Goal: Information Seeking & Learning: Understand process/instructions

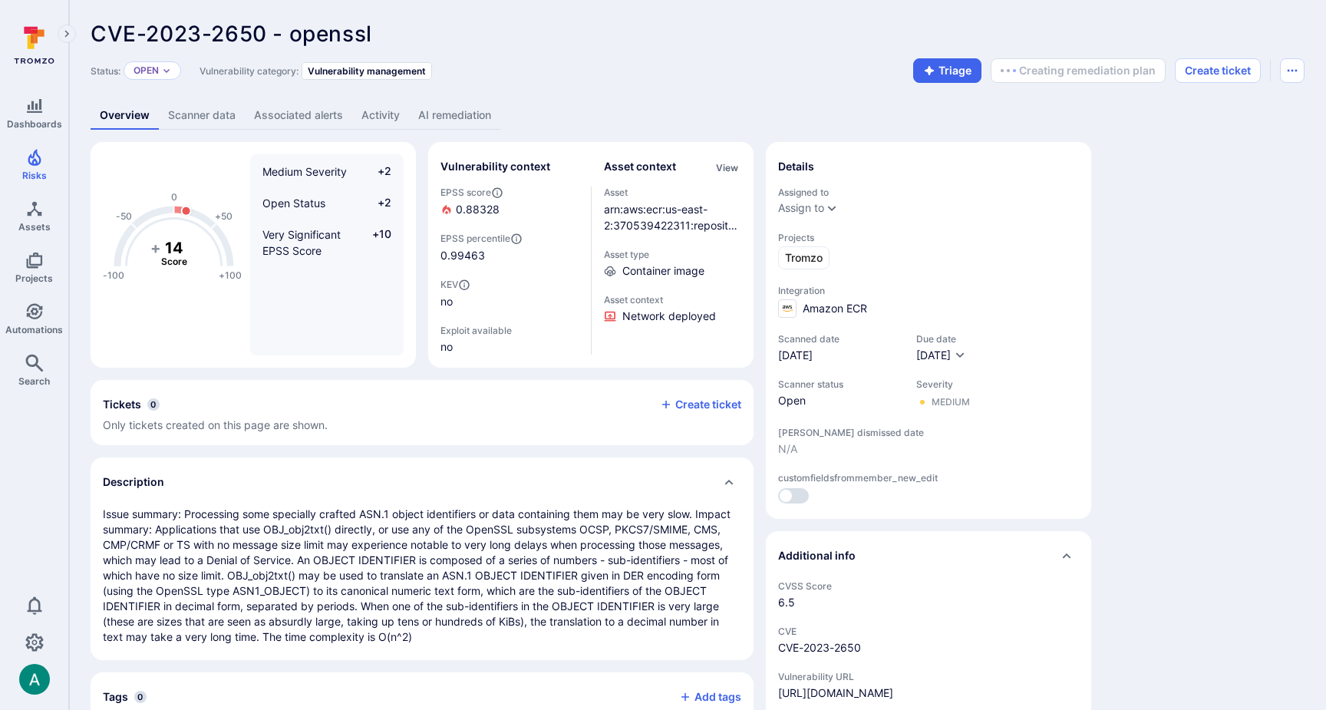
click at [459, 117] on link "AI remediation" at bounding box center [454, 115] width 91 height 28
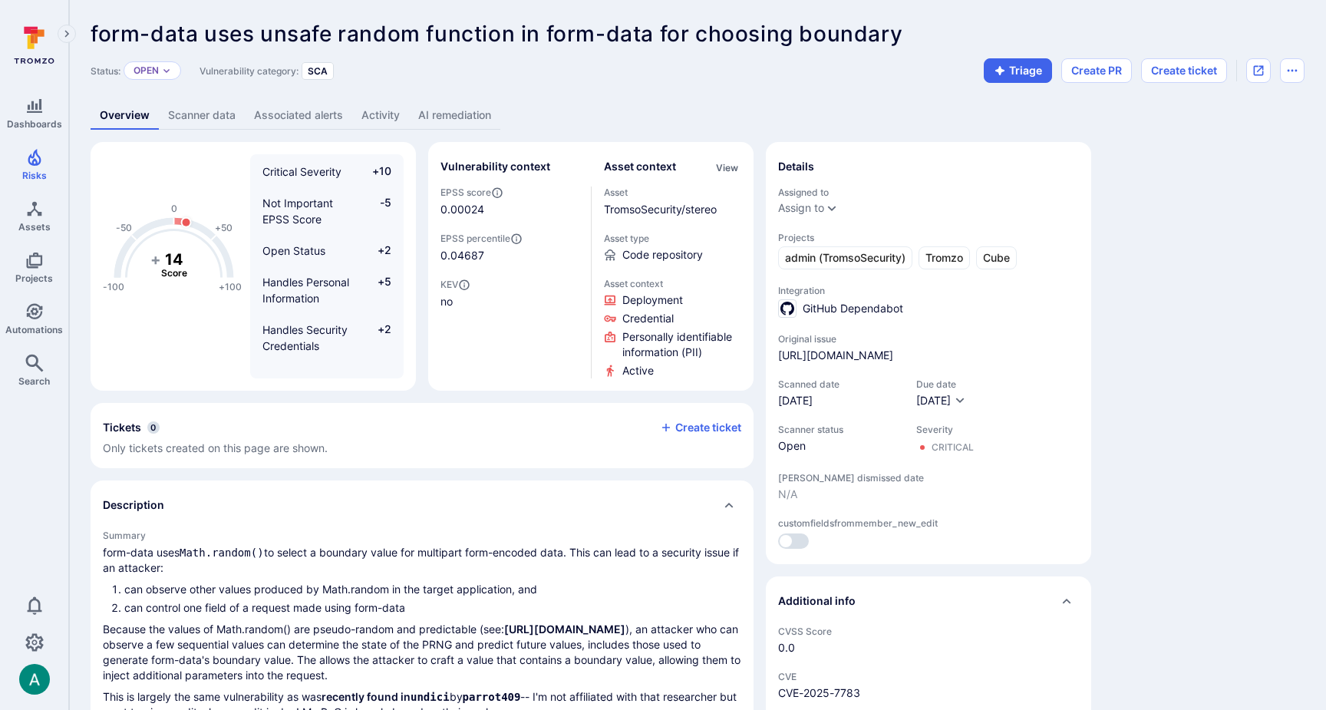
click at [456, 106] on link "AI remediation" at bounding box center [454, 115] width 91 height 28
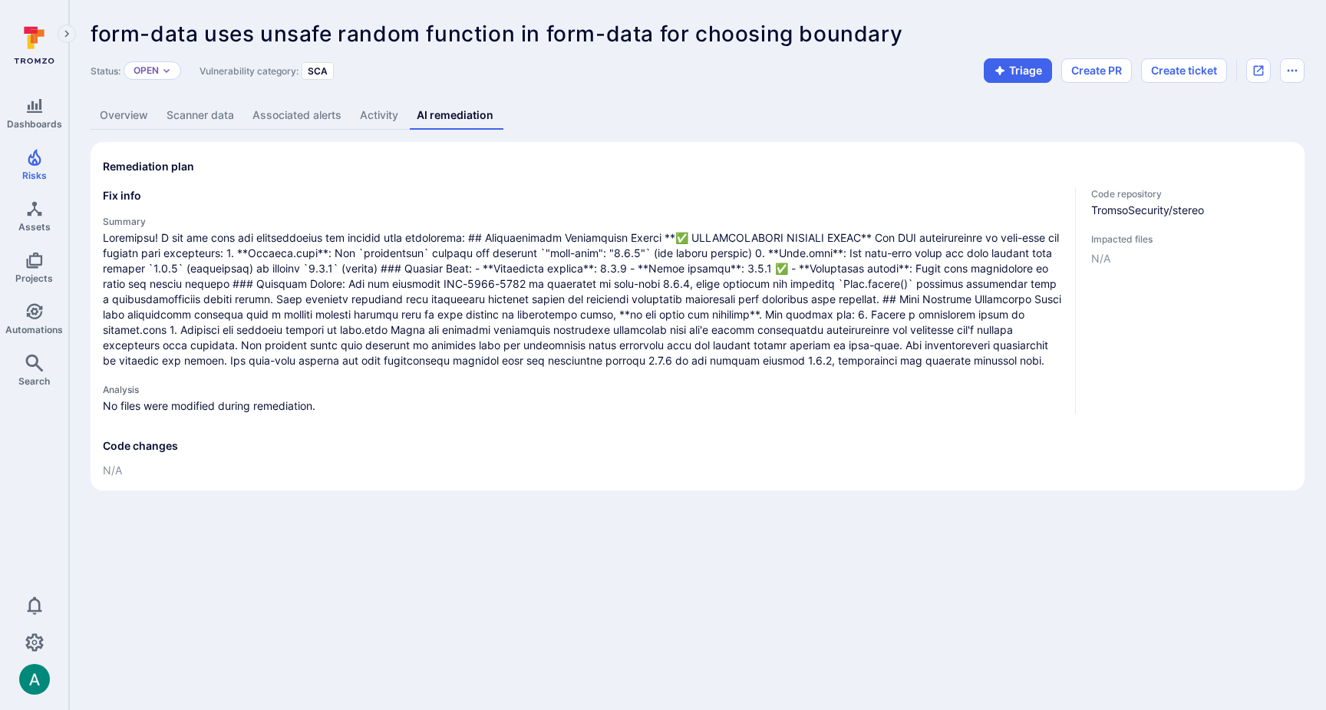
click at [134, 114] on link "Overview" at bounding box center [124, 115] width 67 height 28
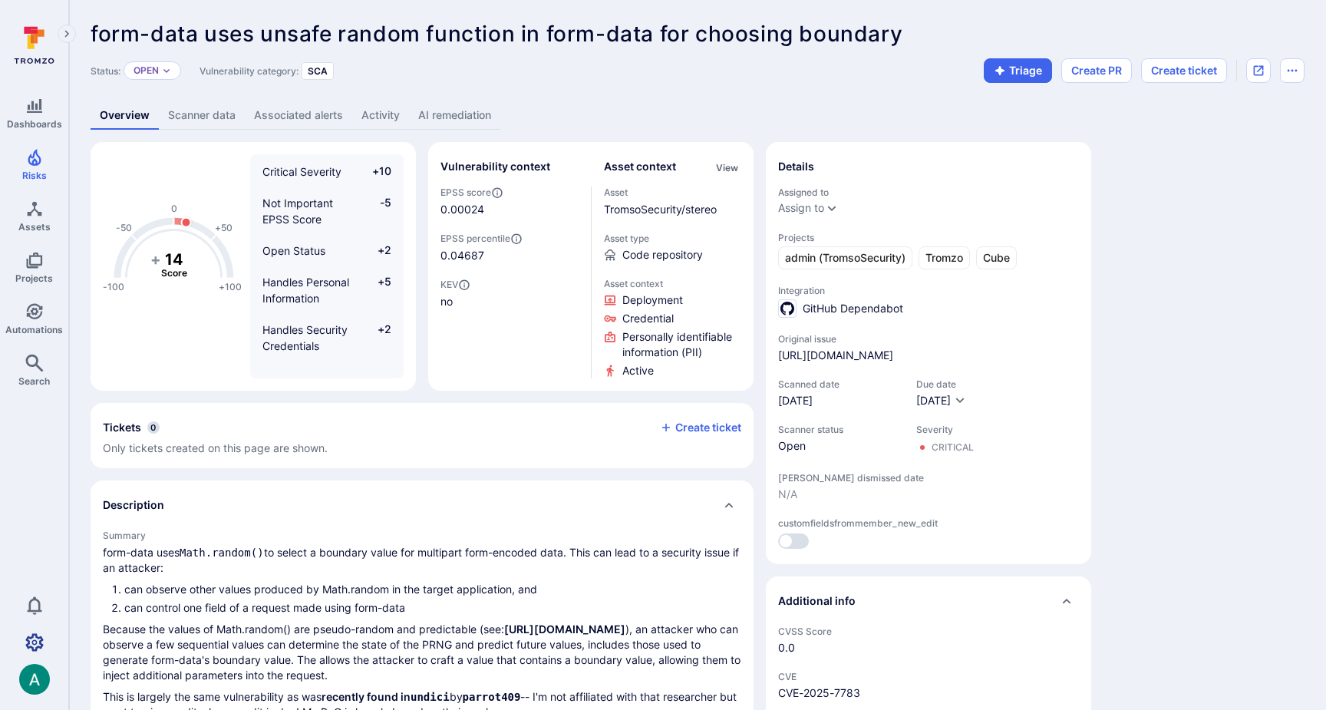
click at [41, 641] on icon "Settings" at bounding box center [34, 642] width 18 height 18
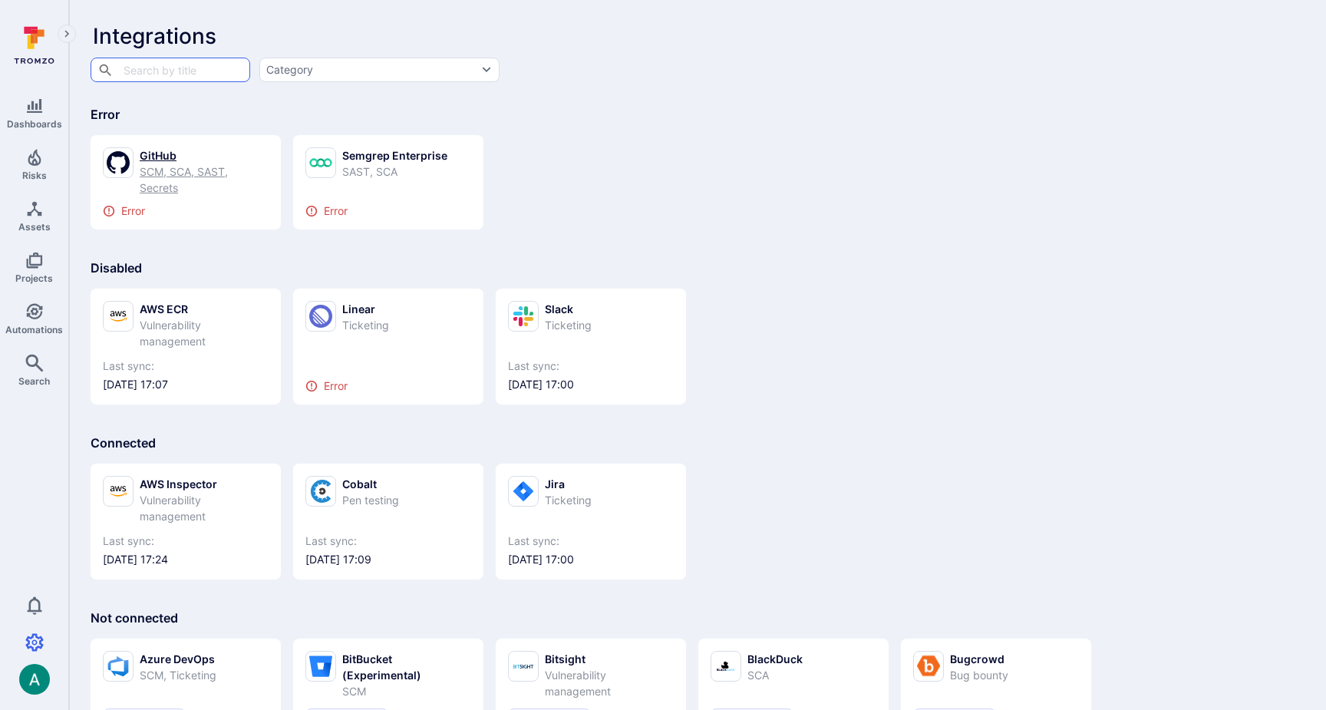
click at [181, 173] on div "SCM, SCA, SAST, Secrets" at bounding box center [204, 179] width 129 height 32
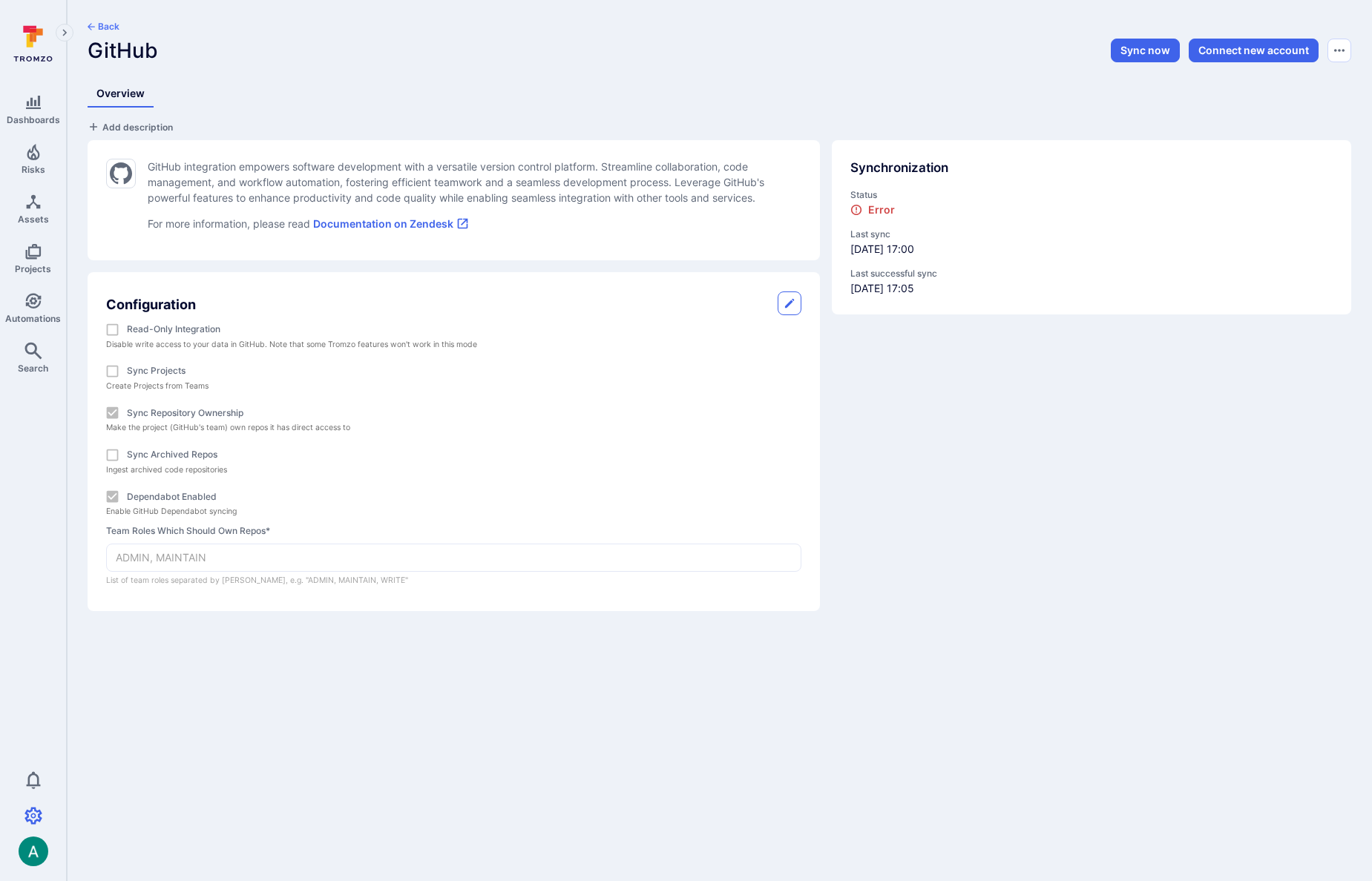
scroll to position [0, 1]
click at [1139, 50] on button "Sync now" at bounding box center [1144, 50] width 69 height 24
click at [1241, 2] on div "Back GitHub Sync now Connect new account Overview Add description GitHub integr…" at bounding box center [718, 316] width 1304 height 632
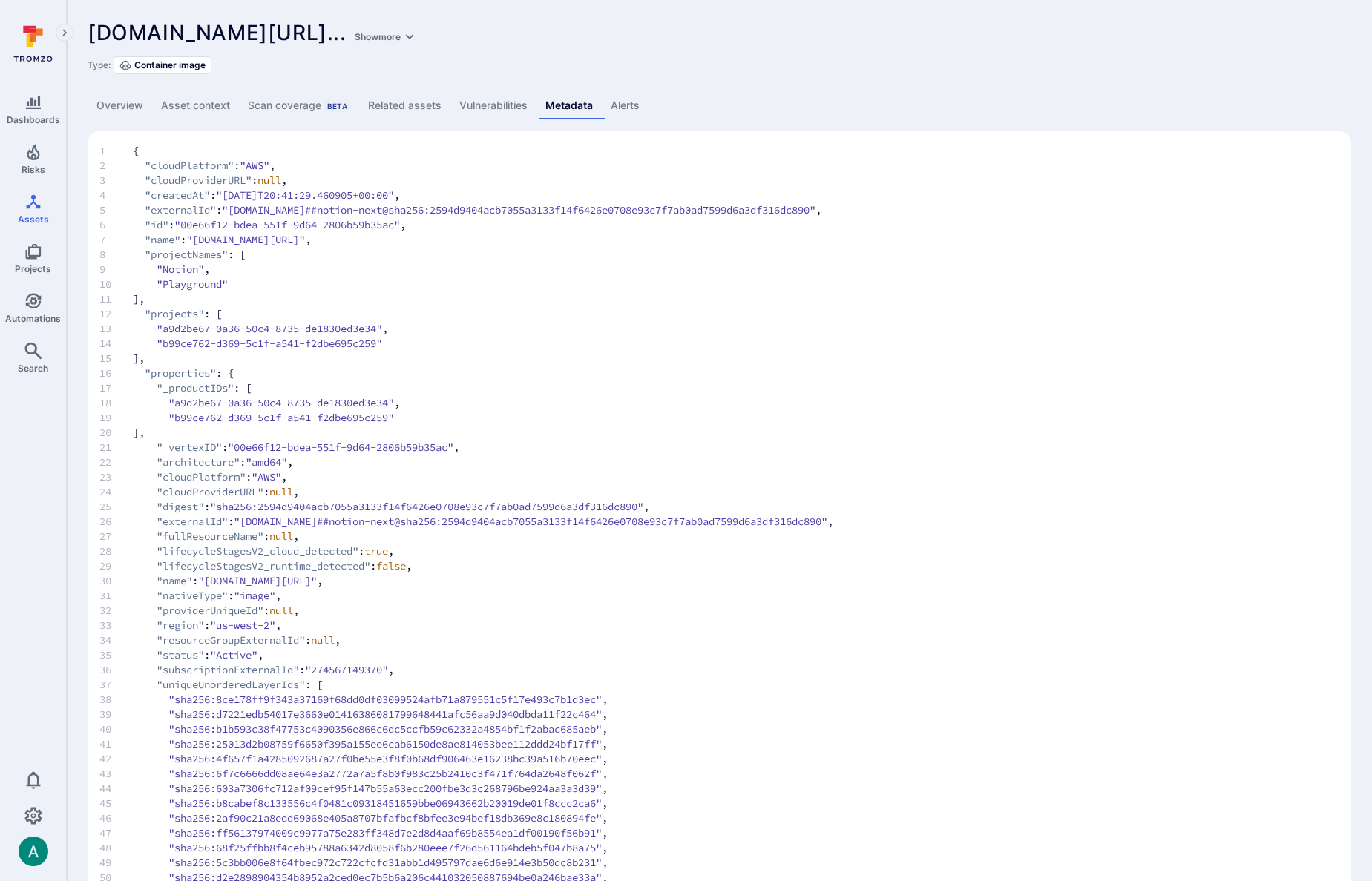
scroll to position [615, 0]
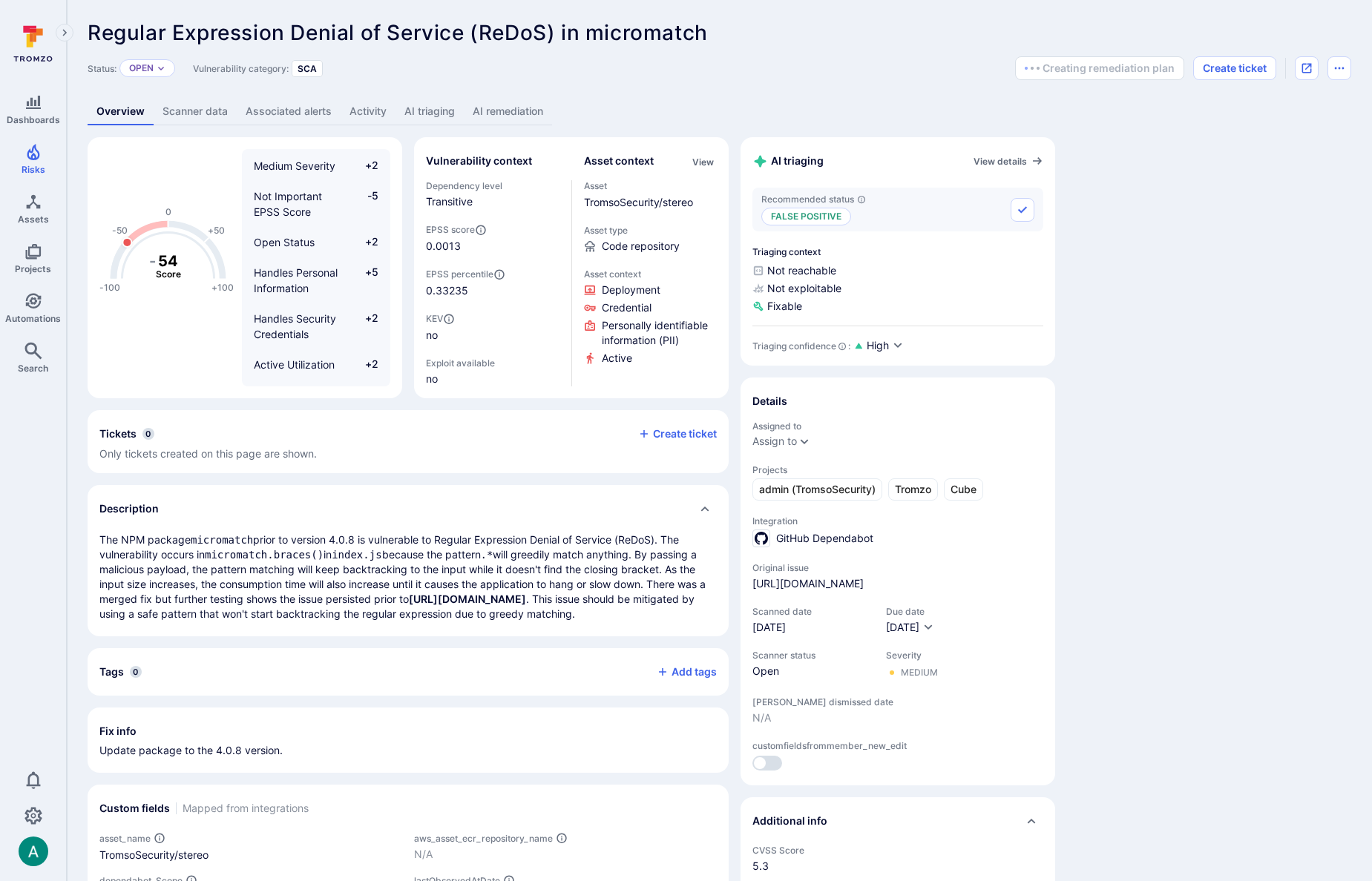
click at [524, 111] on link "AI remediation" at bounding box center [507, 111] width 88 height 27
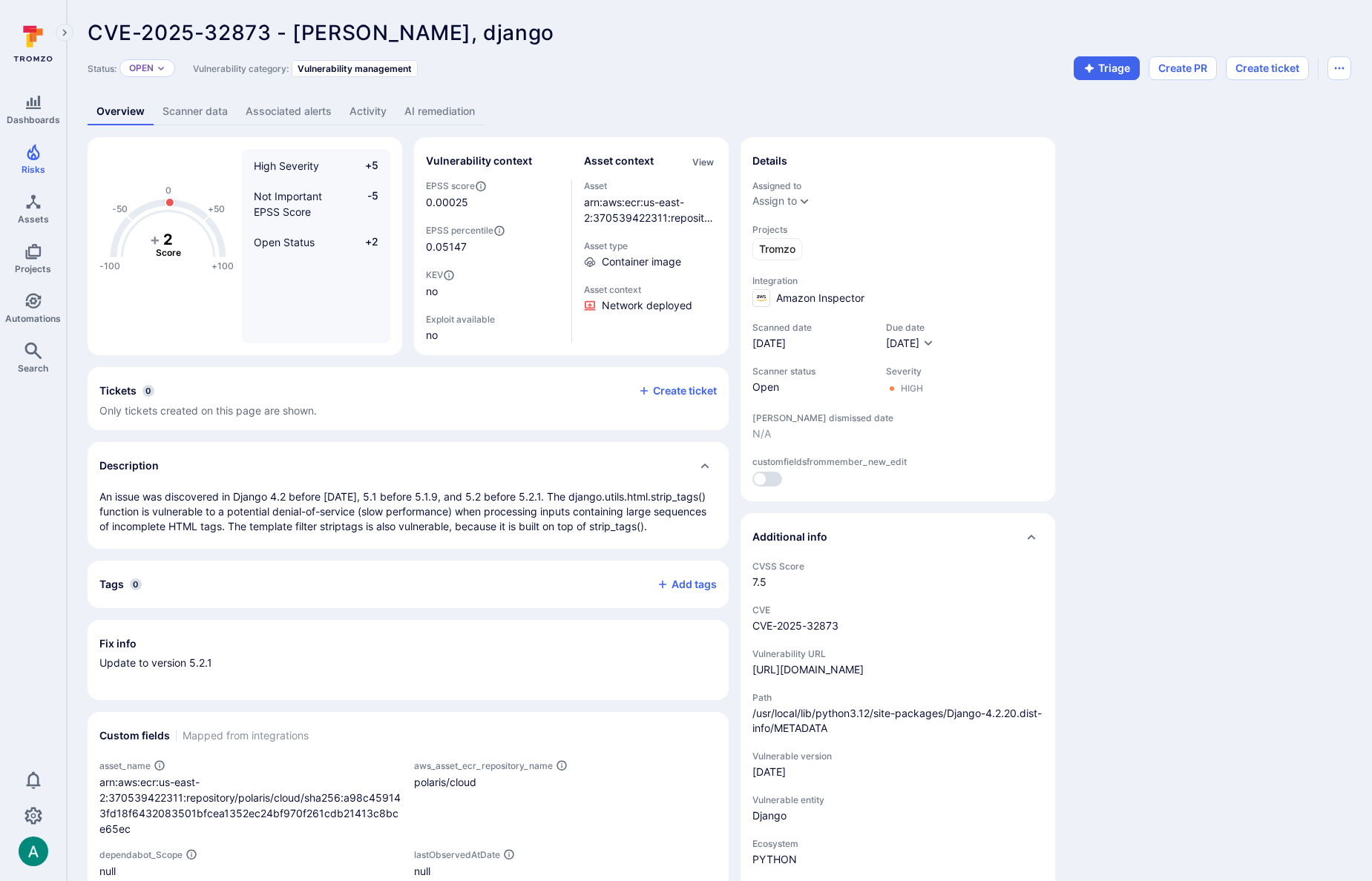
click at [448, 117] on link "AI remediation" at bounding box center [439, 111] width 88 height 27
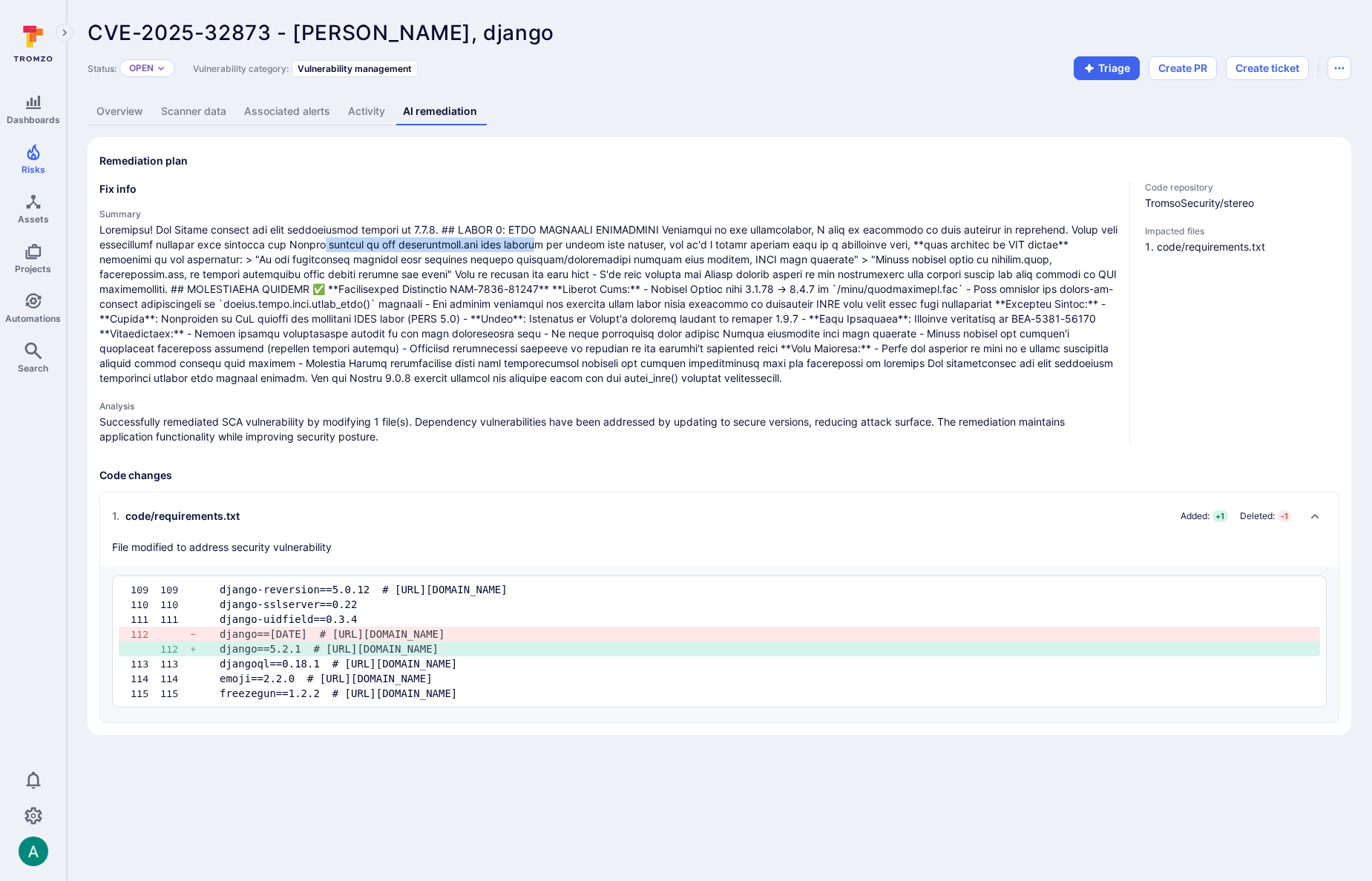
drag, startPoint x: 324, startPoint y: 238, endPoint x: 642, endPoint y: 242, distance: 318.0
click at [605, 242] on span at bounding box center [608, 304] width 1018 height 163
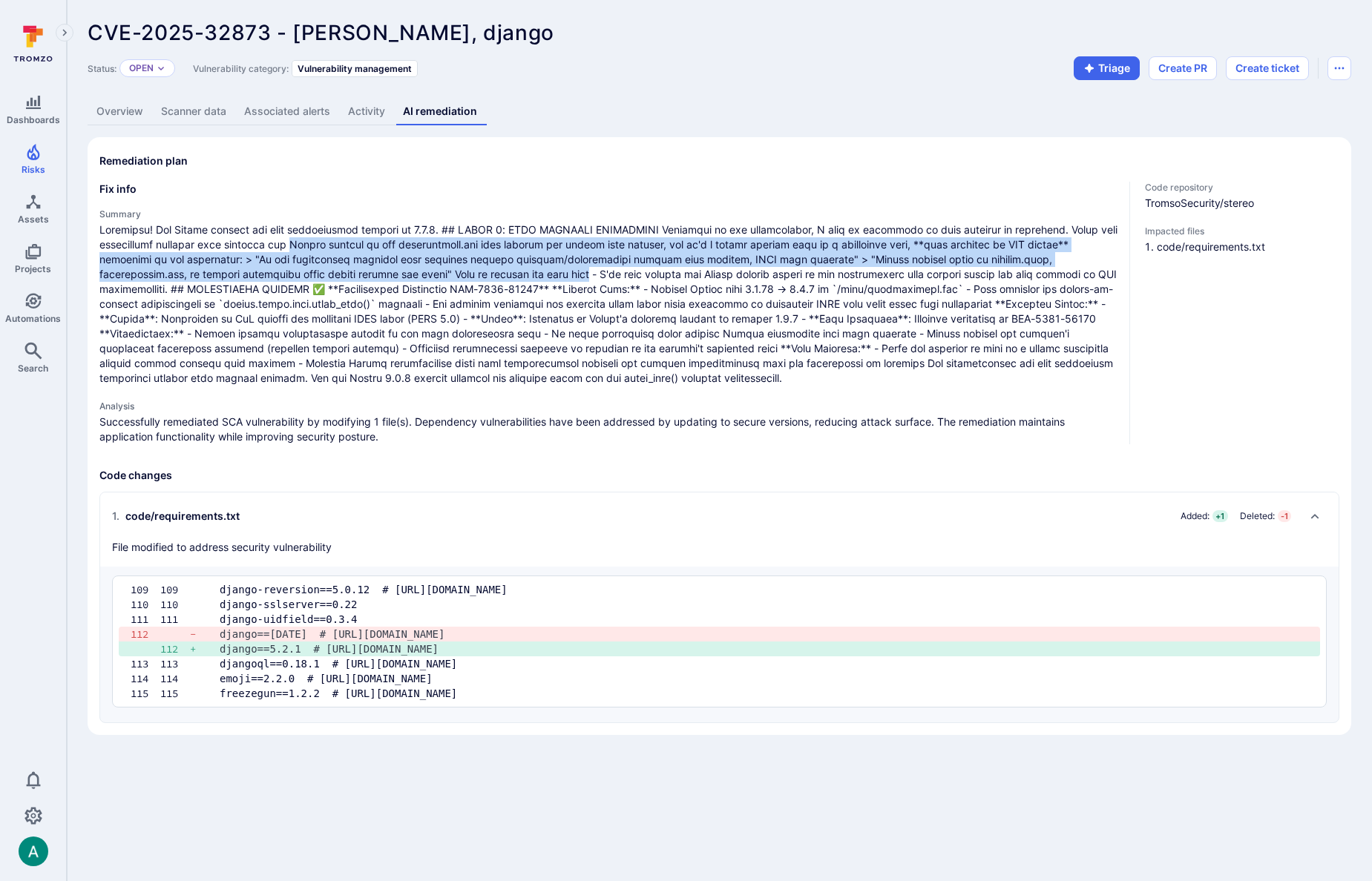
drag, startPoint x: 292, startPoint y: 250, endPoint x: 496, endPoint y: 269, distance: 204.9
click at [496, 269] on span at bounding box center [608, 304] width 1018 height 163
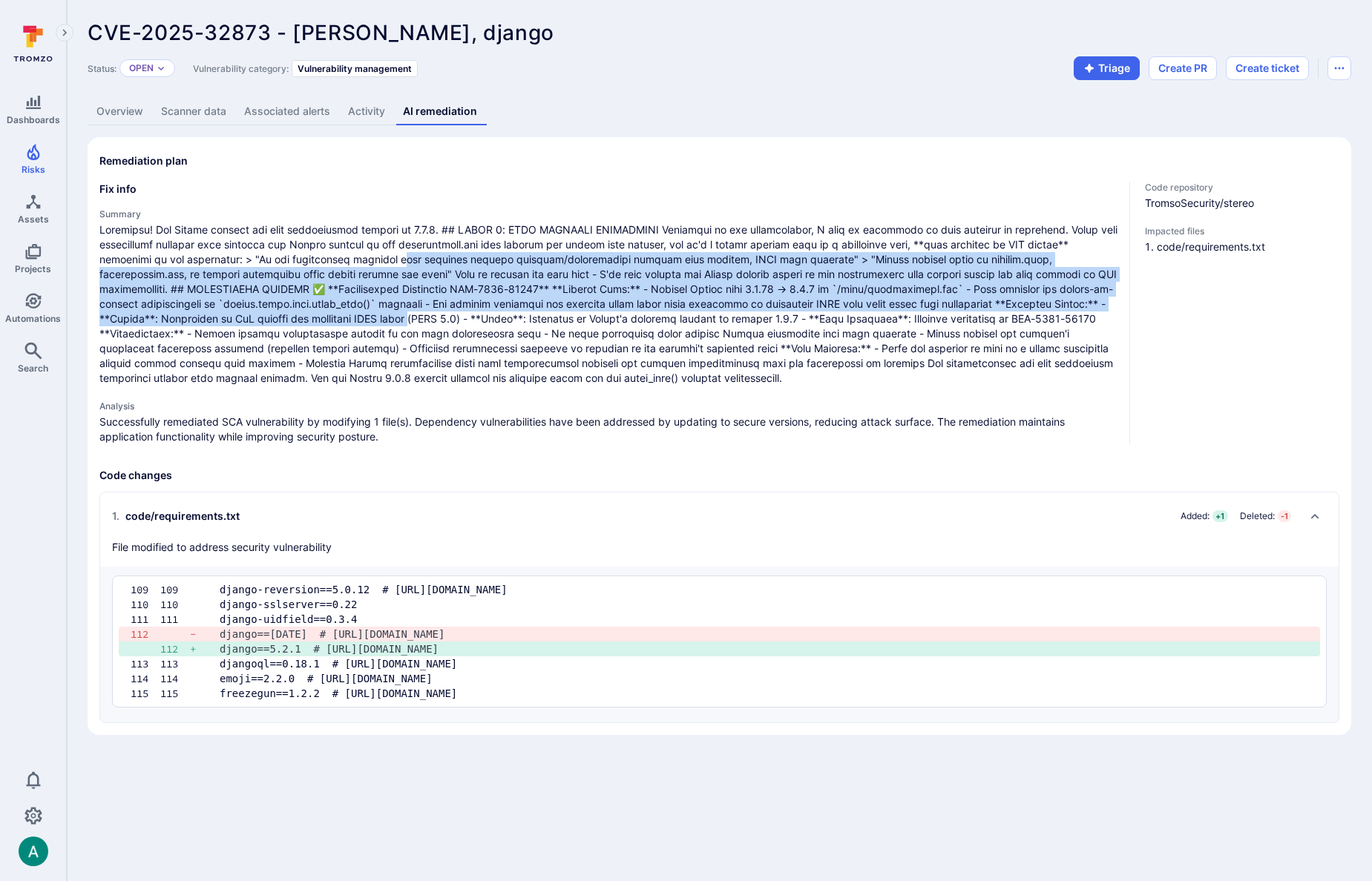
drag, startPoint x: 527, startPoint y: 320, endPoint x: 389, endPoint y: 253, distance: 153.4
click at [389, 253] on span at bounding box center [608, 304] width 1018 height 163
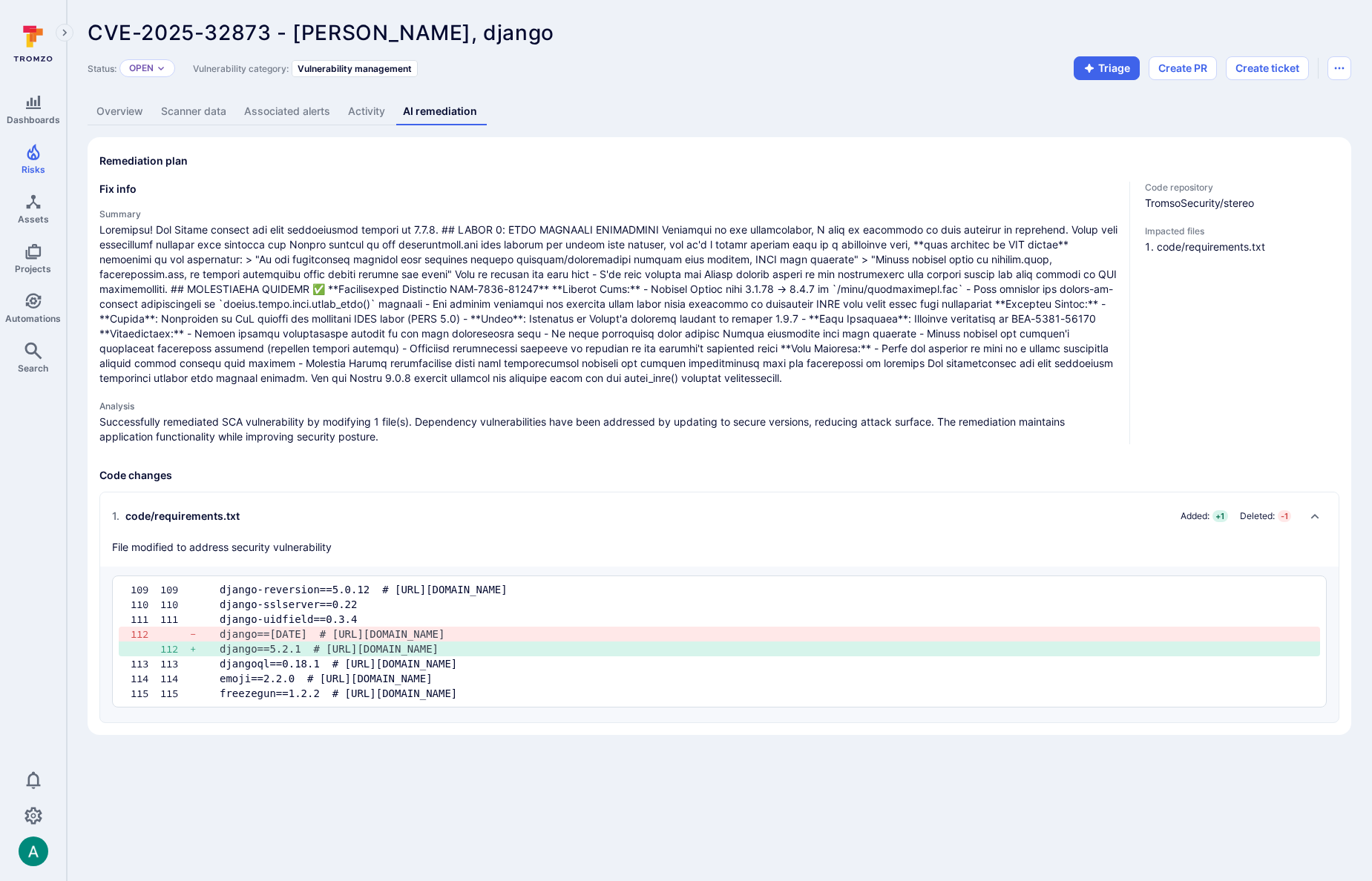
click at [310, 235] on span at bounding box center [608, 304] width 1018 height 163
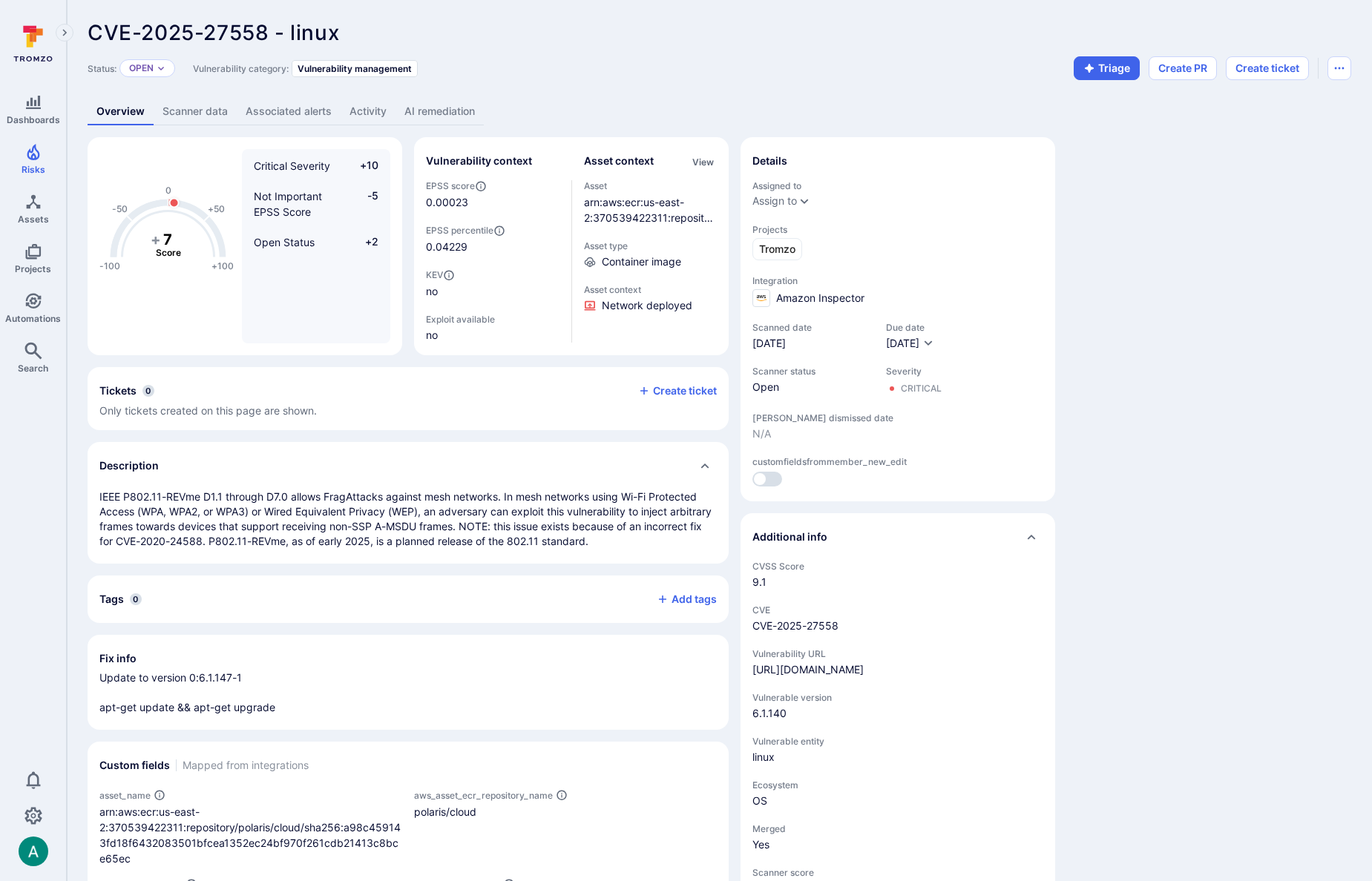
click at [436, 110] on link "AI remediation" at bounding box center [439, 111] width 88 height 27
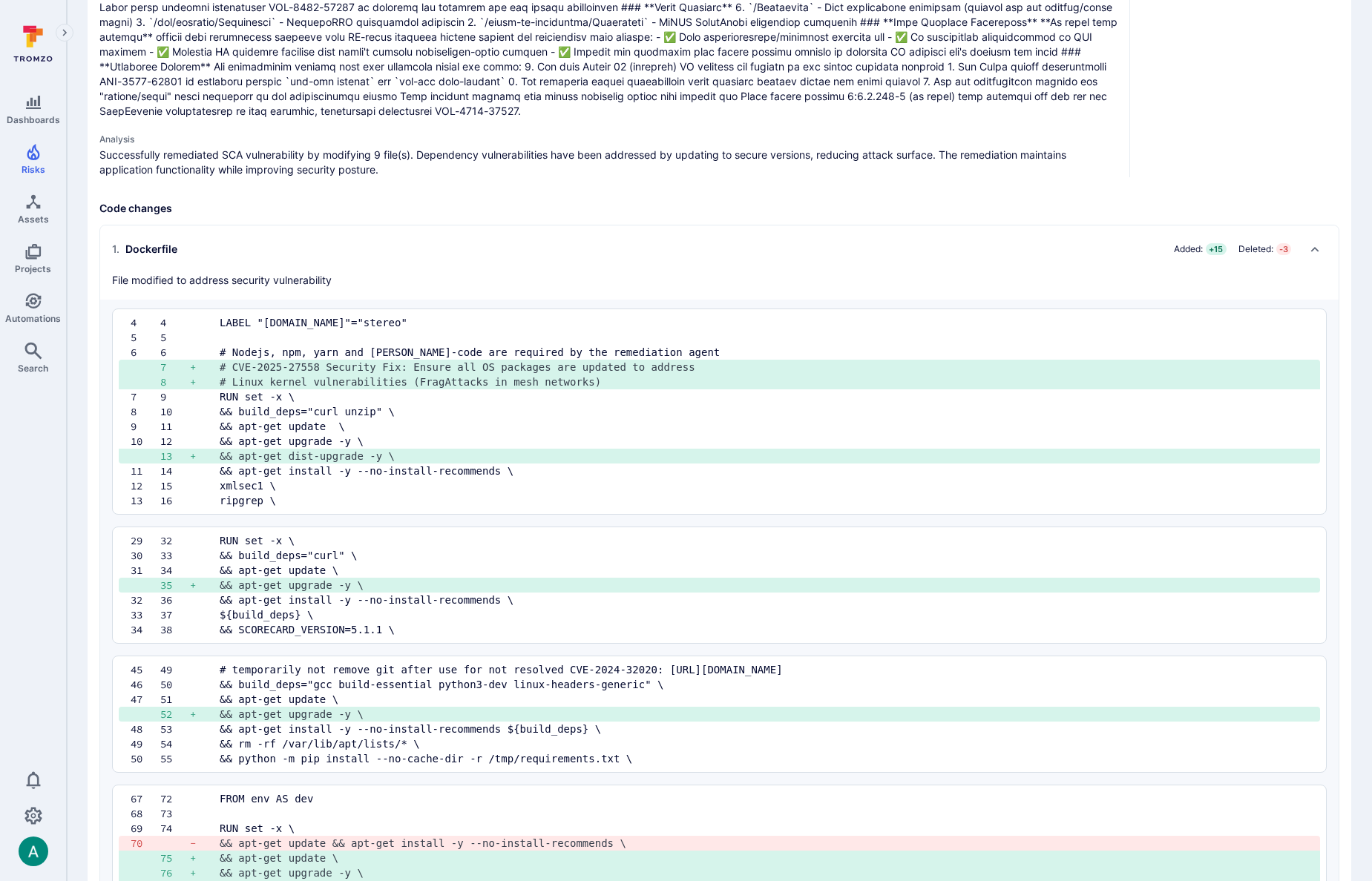
scroll to position [327, 0]
click at [148, 246] on div "1 . Dockerfile" at bounding box center [145, 248] width 66 height 15
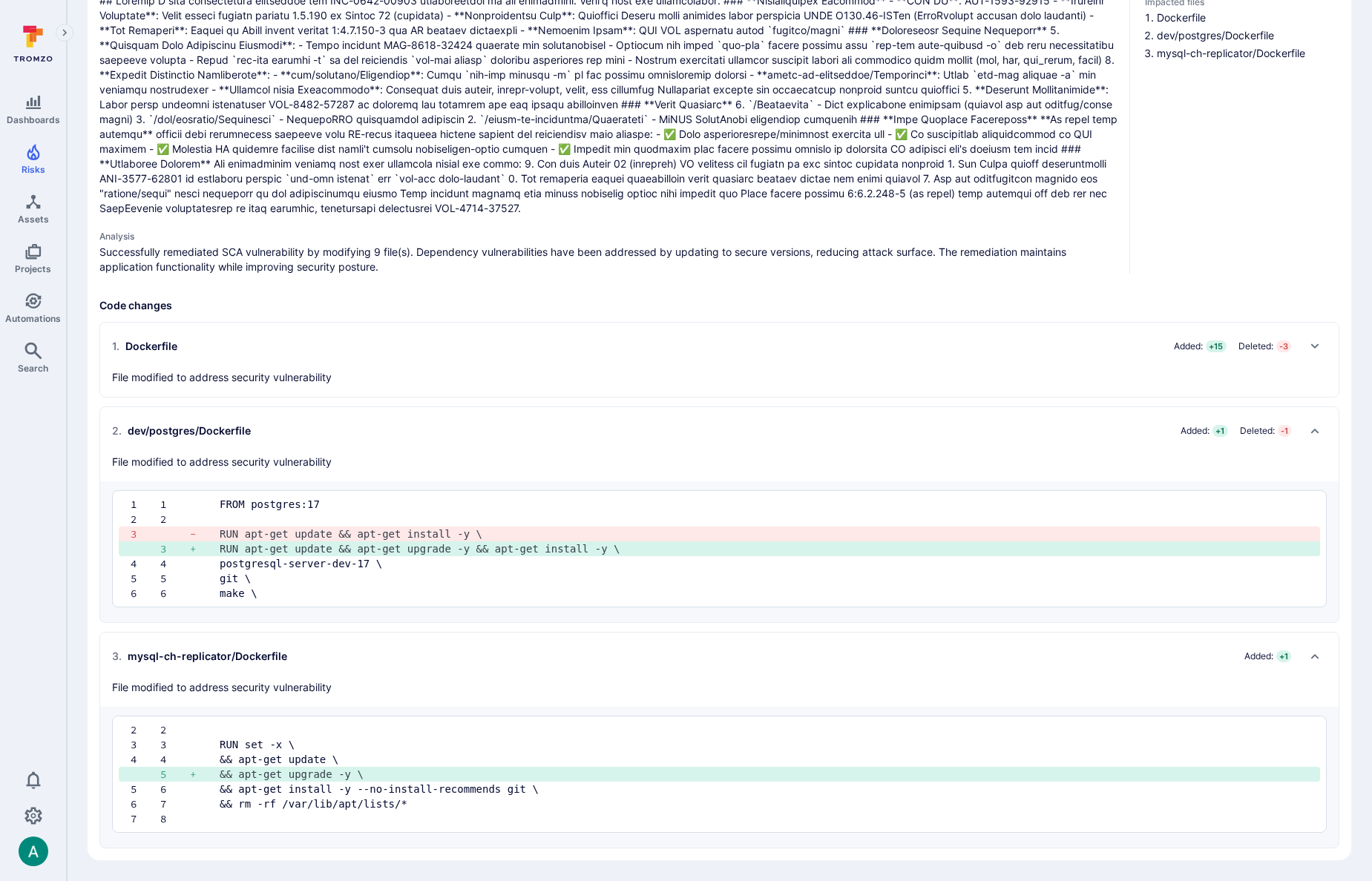
scroll to position [229, 1]
click at [142, 338] on h2 "1 . Dockerfile Added: + 15 Deleted: - 3" at bounding box center [704, 346] width 1184 height 24
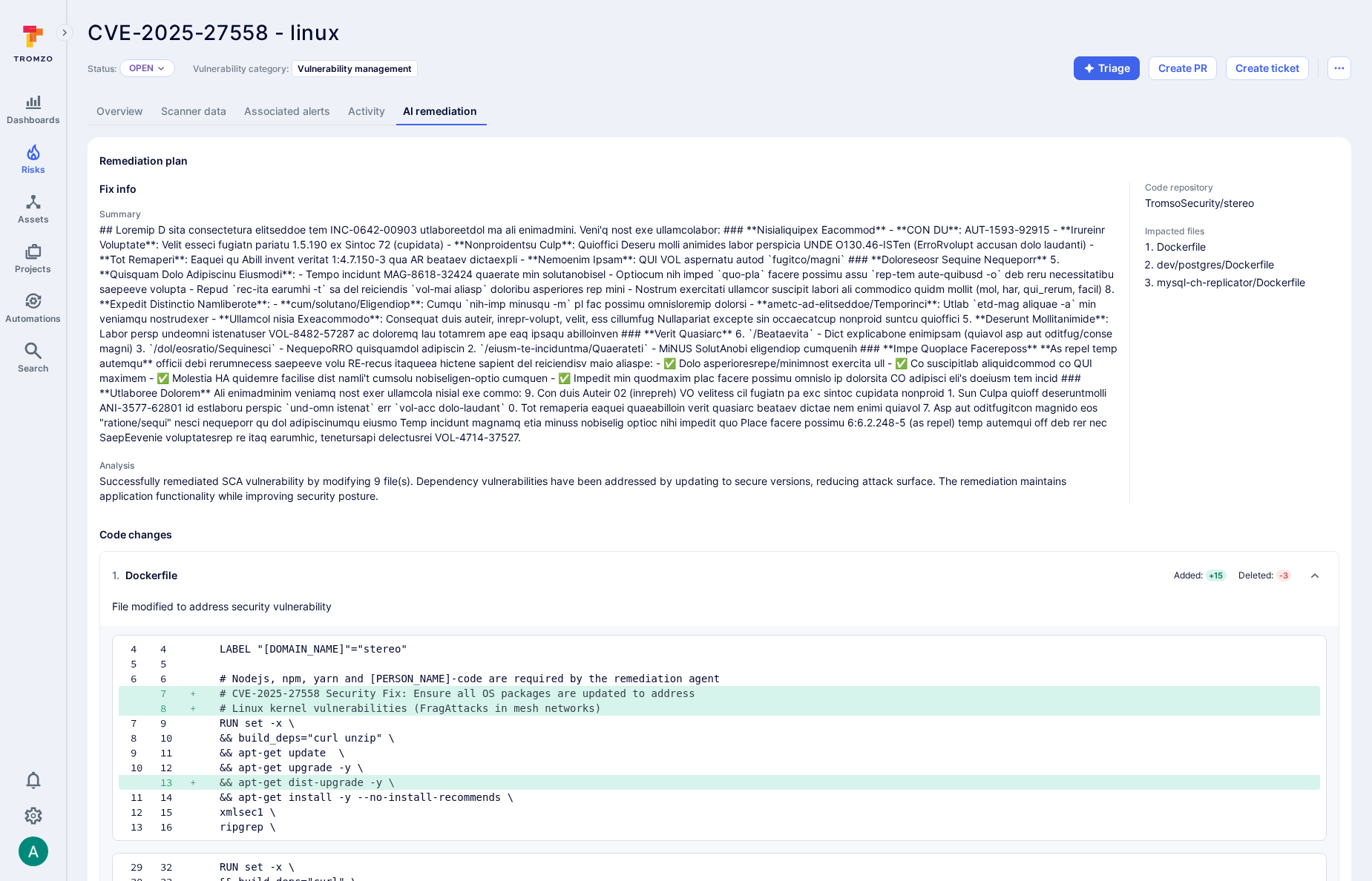
scroll to position [0, 0]
click at [117, 105] on link "Overview" at bounding box center [120, 111] width 65 height 27
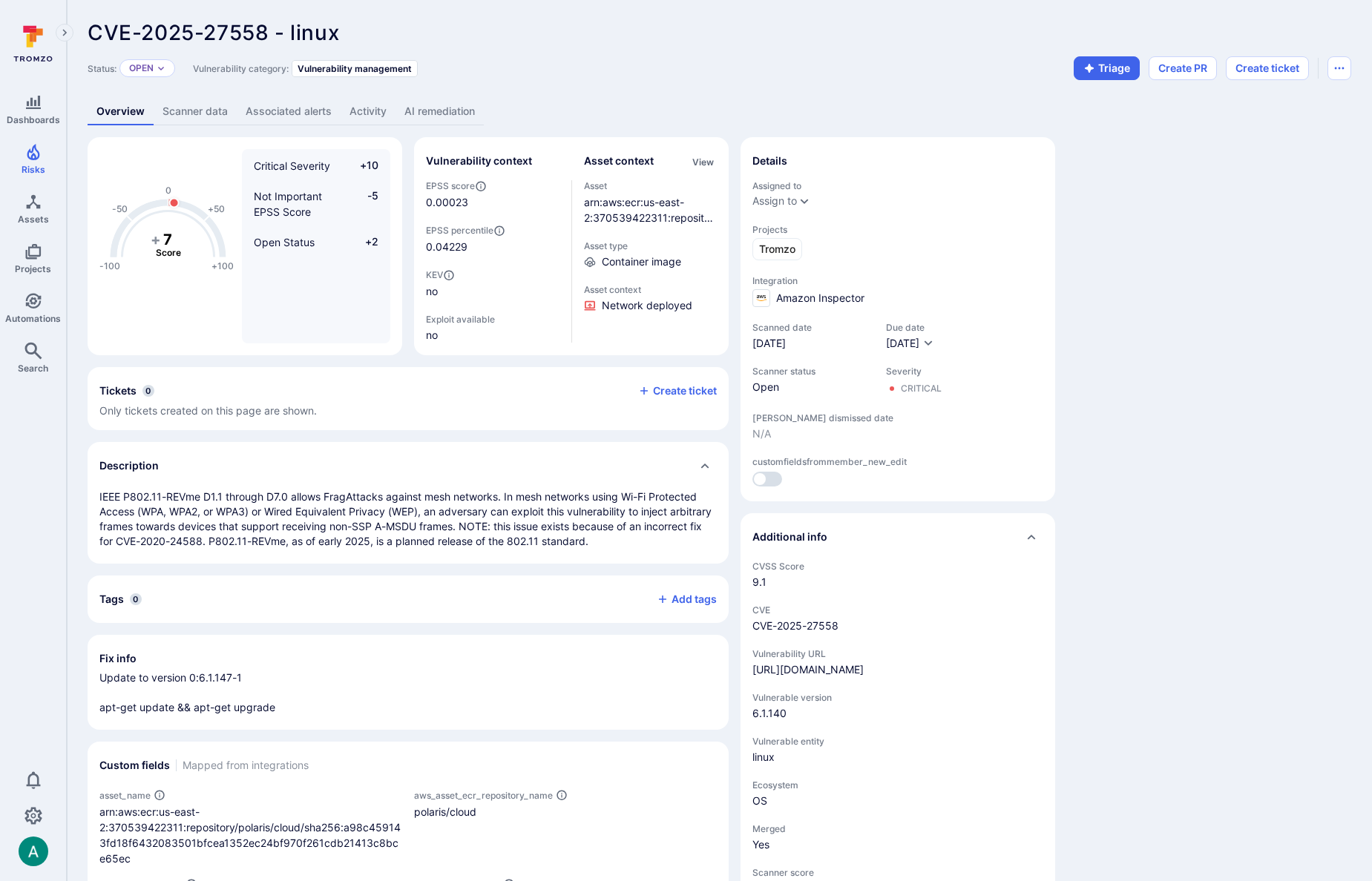
click at [435, 110] on link "AI remediation" at bounding box center [439, 111] width 88 height 27
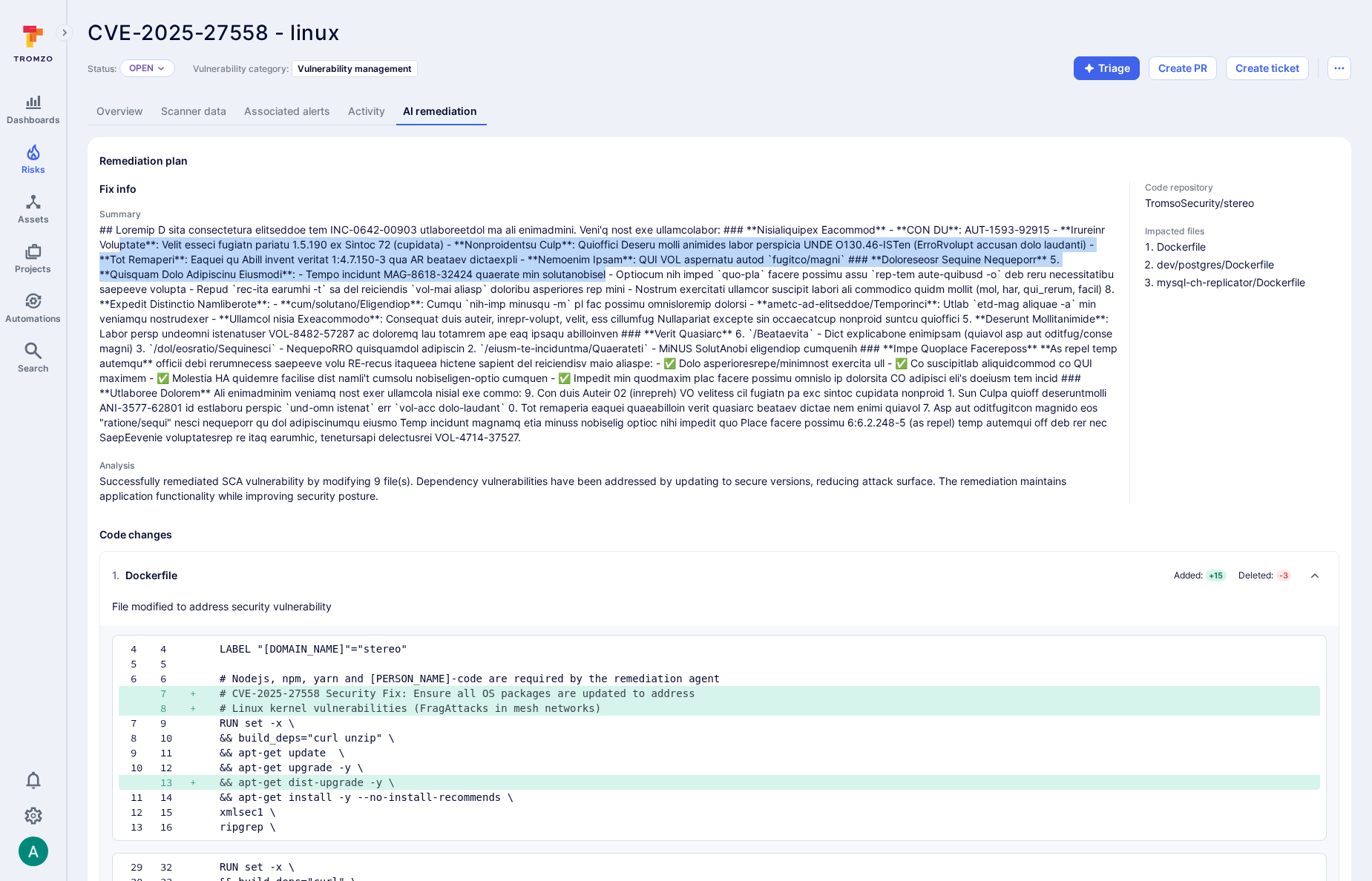
drag, startPoint x: 128, startPoint y: 246, endPoint x: 675, endPoint y: 269, distance: 547.5
click at [675, 269] on span at bounding box center [608, 334] width 1018 height 222
click at [292, 251] on span at bounding box center [608, 334] width 1018 height 222
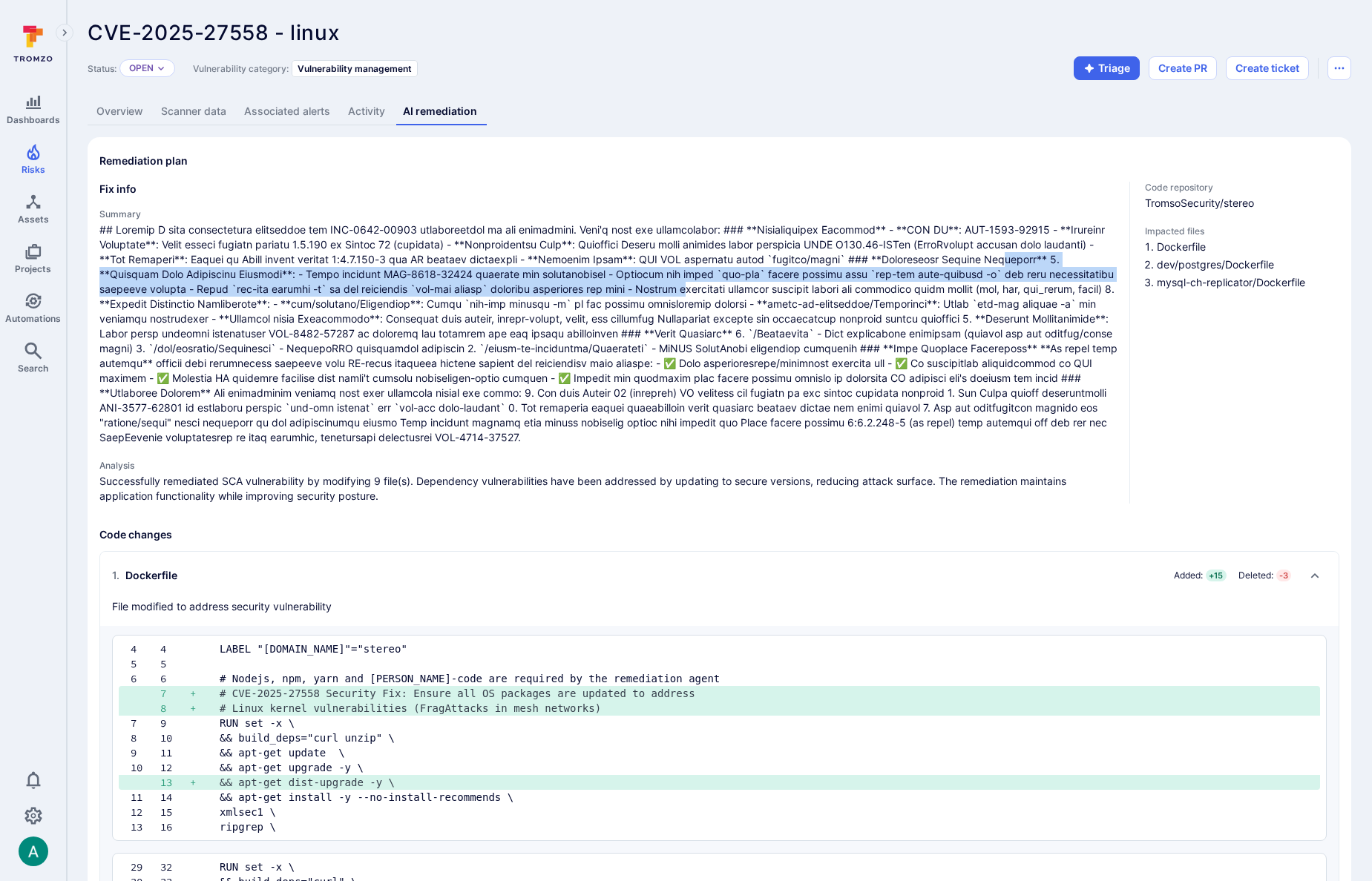
drag, startPoint x: 120, startPoint y: 276, endPoint x: 785, endPoint y: 292, distance: 665.2
click at [785, 292] on span at bounding box center [608, 334] width 1018 height 222
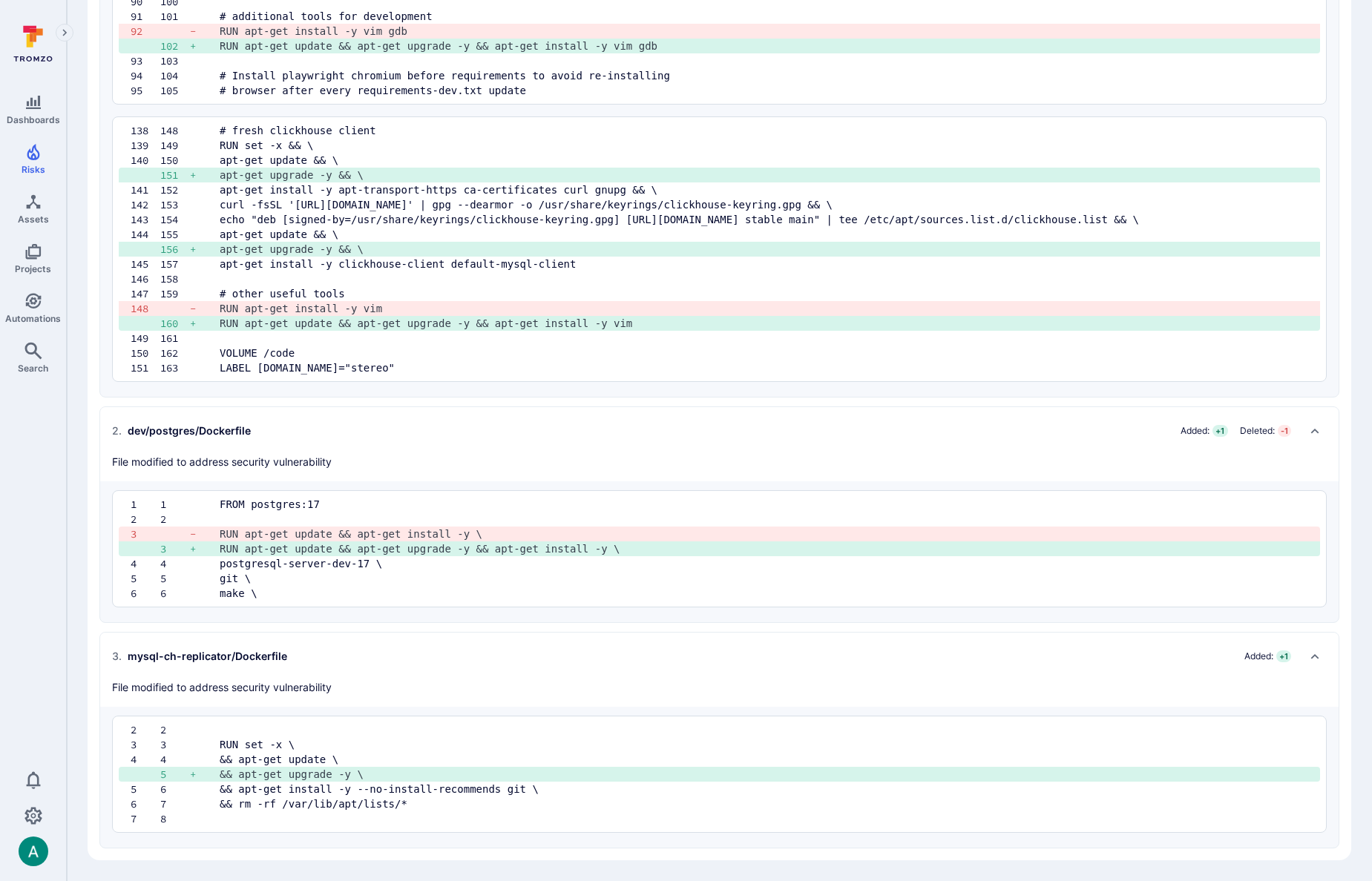
scroll to position [1461, 0]
drag, startPoint x: 247, startPoint y: 758, endPoint x: 398, endPoint y: 773, distance: 151.7
click at [398, 773] on div "2 2 3 3 RUN set -x \ 4 4 && apt-get update \ 5 + && apt-get upgrade -y \ 5 6 &&…" at bounding box center [719, 774] width 1214 height 117
copy div "&& apt-get update \ 5 + && apt-get upgrade -y \"
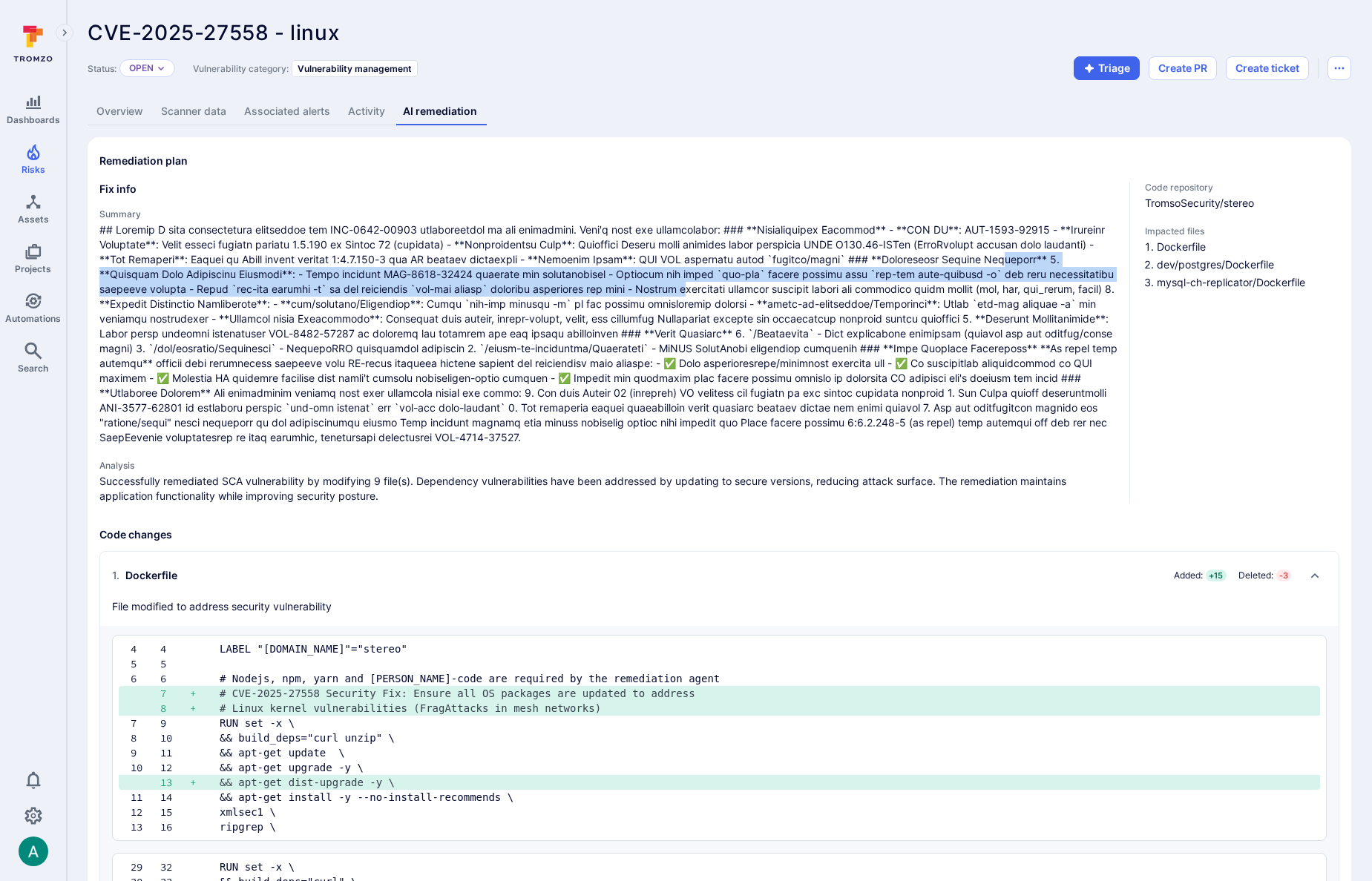
scroll to position [0, 0]
drag, startPoint x: 244, startPoint y: 752, endPoint x: 450, endPoint y: 788, distance: 209.1
click at [450, 788] on div "4 4 LABEL "[DOMAIN_NAME]"="stereo" 5 5 6 6 # Nodejs, npm, yarn and [PERSON_NAME…" at bounding box center [719, 738] width 1214 height 206
copy div "&& apt-get update \ 10 12 && apt-get upgrade -y \ 13 + && apt-get dist-upgrade …"
